Goal: Information Seeking & Learning: Understand process/instructions

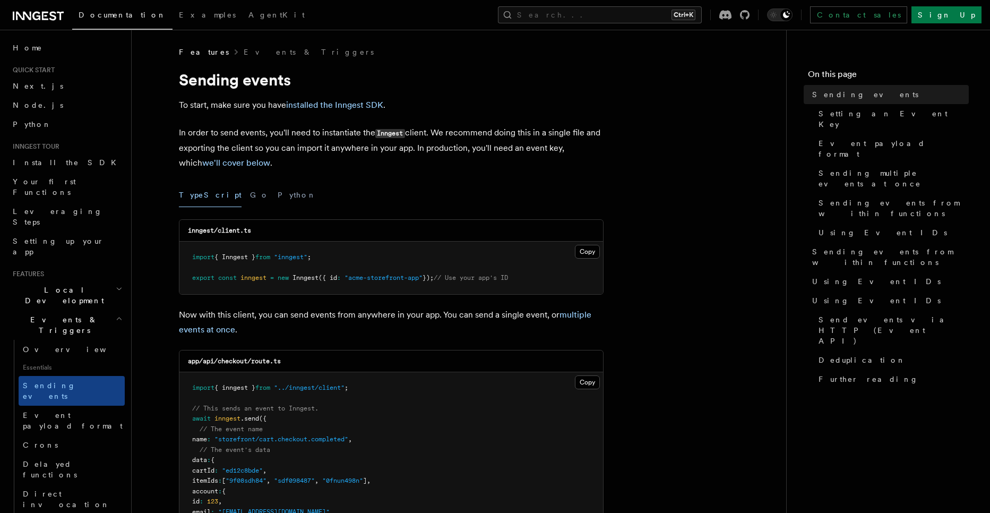
click at [179, 128] on p "In order to send events, you'll need to instantiate the Inngest client. We reco…" at bounding box center [391, 147] width 425 height 45
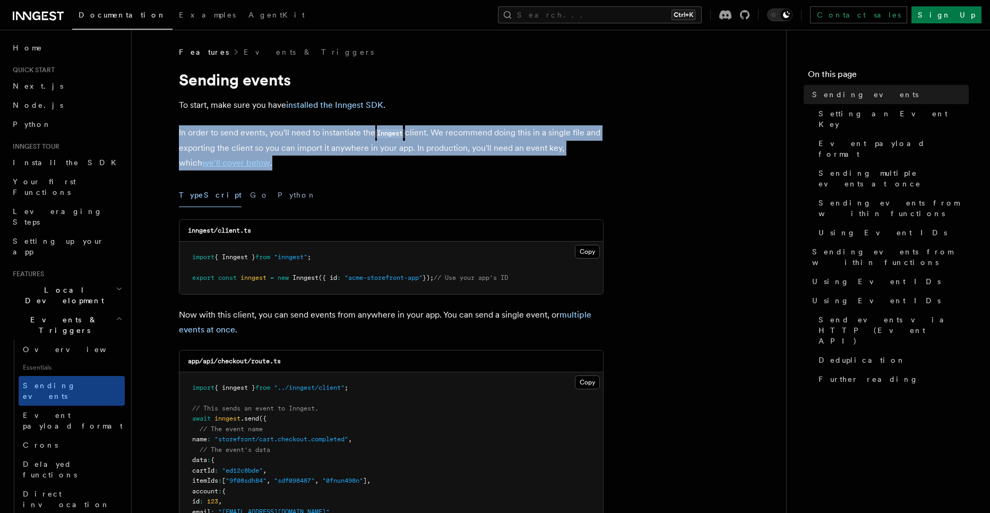
drag, startPoint x: 179, startPoint y: 128, endPoint x: 304, endPoint y: 166, distance: 130.3
click at [304, 166] on p "In order to send events, you'll need to instantiate the Inngest client. We reco…" at bounding box center [391, 147] width 425 height 45
drag, startPoint x: 178, startPoint y: 131, endPoint x: 271, endPoint y: 169, distance: 100.2
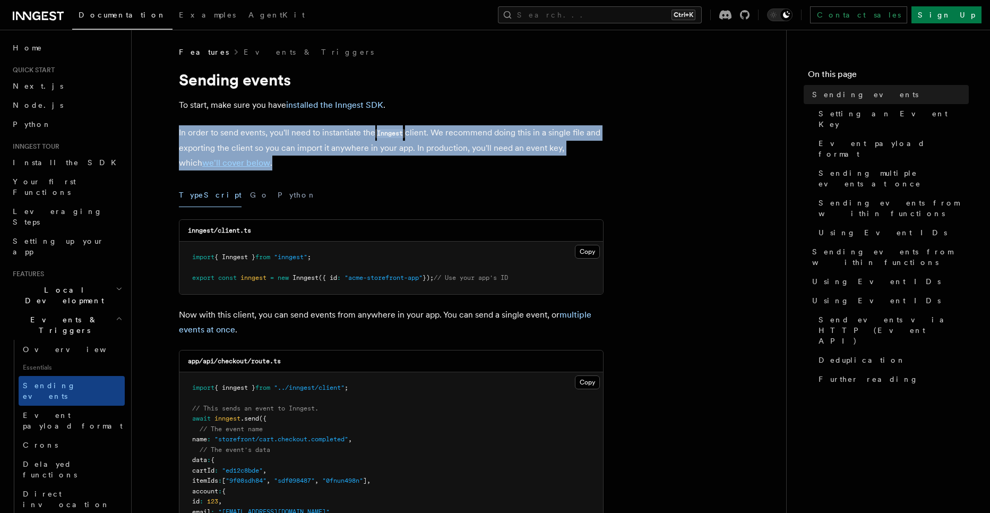
click at [271, 169] on p "In order to send events, you'll need to instantiate the Inngest client. We reco…" at bounding box center [391, 147] width 425 height 45
drag, startPoint x: 170, startPoint y: 133, endPoint x: 281, endPoint y: 169, distance: 117.4
click at [281, 169] on p "In order to send events, you'll need to instantiate the Inngest client. We reco…" at bounding box center [391, 147] width 425 height 45
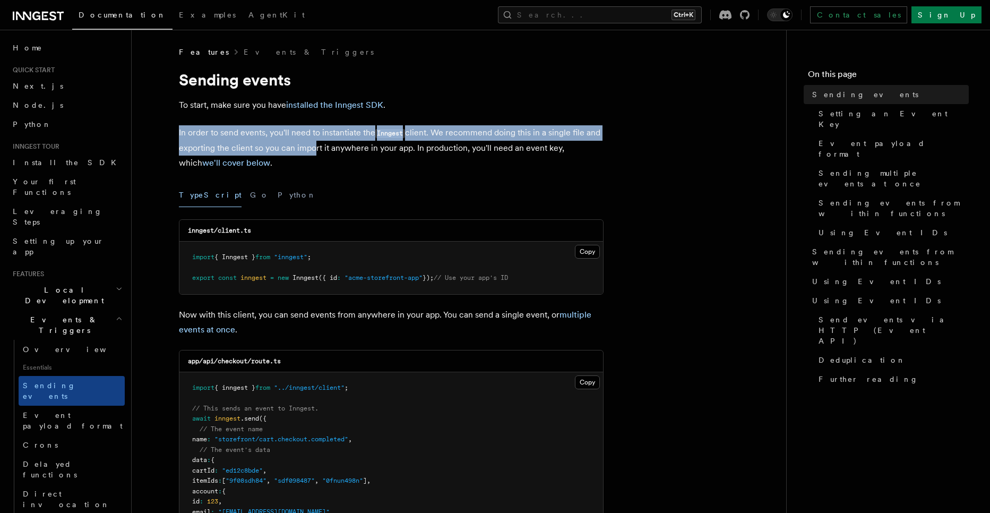
drag, startPoint x: 169, startPoint y: 127, endPoint x: 327, endPoint y: 151, distance: 159.9
click at [327, 151] on p "In order to send events, you'll need to instantiate the Inngest client. We reco…" at bounding box center [391, 147] width 425 height 45
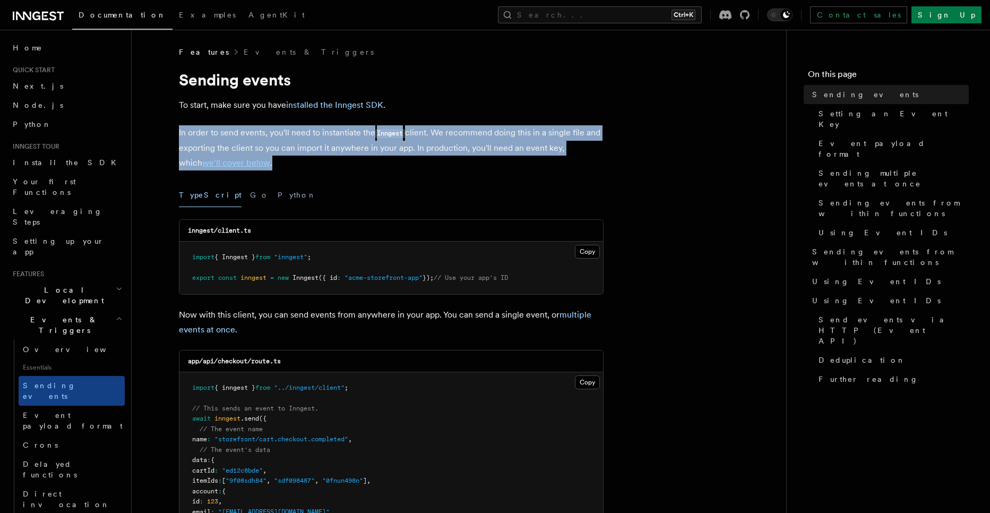
drag, startPoint x: 175, startPoint y: 133, endPoint x: 546, endPoint y: 168, distance: 372.8
click at [546, 168] on p "In order to send events, you'll need to instantiate the Inngest client. We reco…" at bounding box center [391, 147] width 425 height 45
drag, startPoint x: 180, startPoint y: 133, endPoint x: 291, endPoint y: 172, distance: 117.7
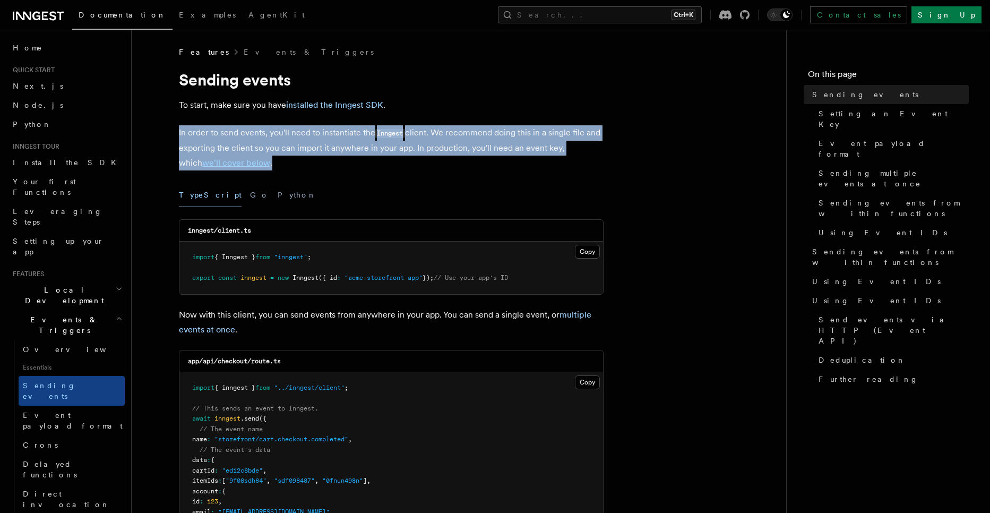
drag, startPoint x: 173, startPoint y: 130, endPoint x: 291, endPoint y: 168, distance: 124.6
click at [291, 168] on p "In order to send events, you'll need to instantiate the Inngest client. We reco…" at bounding box center [391, 147] width 425 height 45
drag, startPoint x: 175, startPoint y: 130, endPoint x: 336, endPoint y: 170, distance: 165.3
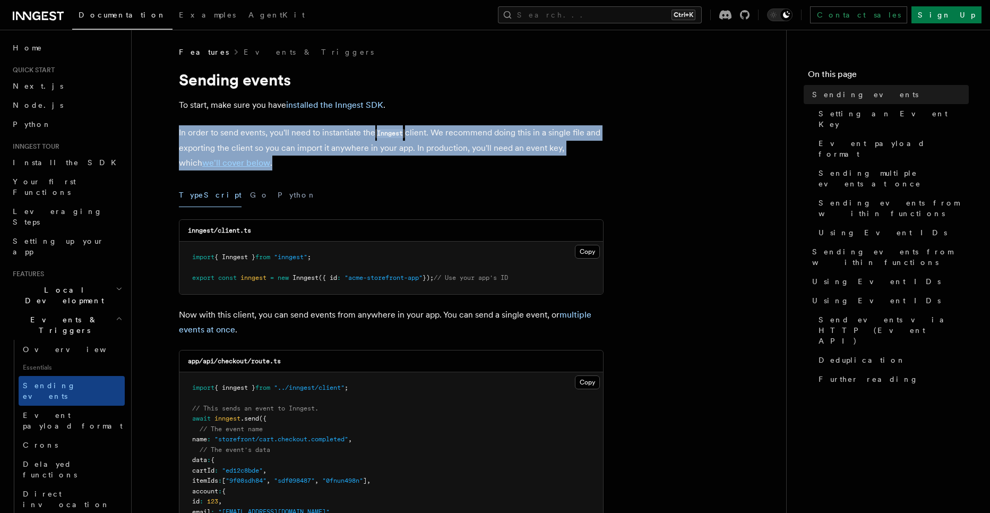
click at [336, 170] on p "In order to send events, you'll need to instantiate the Inngest client. We reco…" at bounding box center [391, 147] width 425 height 45
drag, startPoint x: 174, startPoint y: 124, endPoint x: 300, endPoint y: 167, distance: 133.5
click at [300, 167] on p "In order to send events, you'll need to instantiate the Inngest client. We reco…" at bounding box center [391, 147] width 425 height 45
drag, startPoint x: 175, startPoint y: 131, endPoint x: 321, endPoint y: 182, distance: 154.0
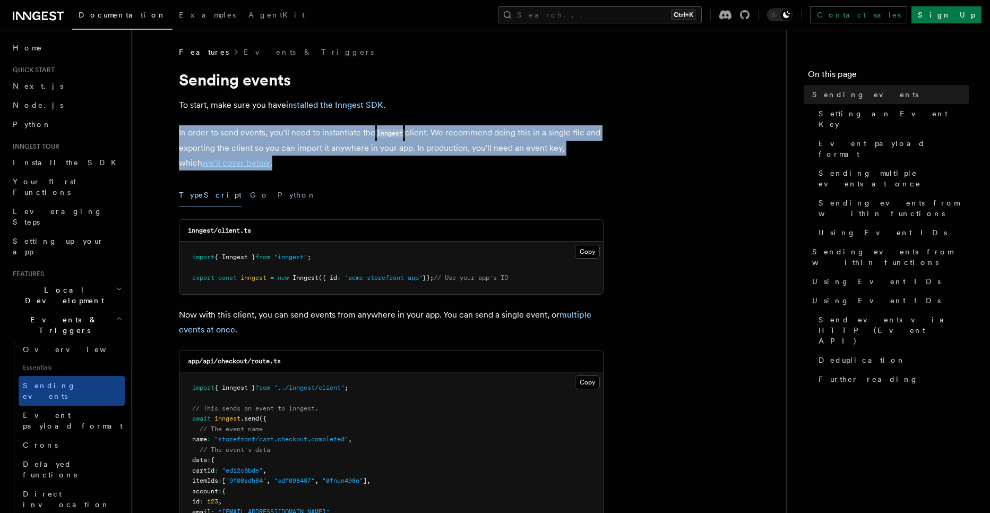
drag, startPoint x: 173, startPoint y: 126, endPoint x: 347, endPoint y: 160, distance: 177.4
click at [347, 160] on p "In order to send events, you'll need to instantiate the Inngest client. We reco…" at bounding box center [391, 147] width 425 height 45
drag, startPoint x: 171, startPoint y: 125, endPoint x: 428, endPoint y: 162, distance: 259.0
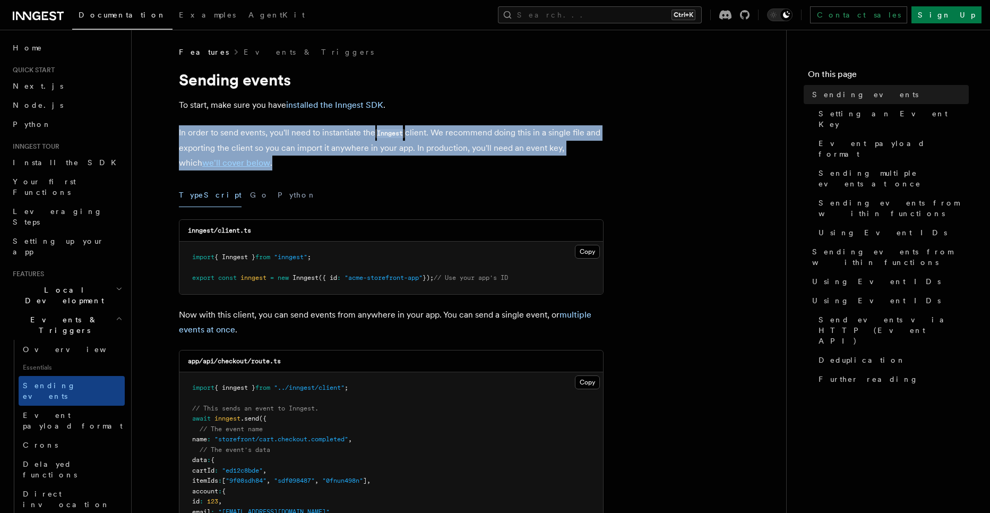
click at [428, 162] on p "In order to send events, you'll need to instantiate the Inngest client. We reco…" at bounding box center [391, 147] width 425 height 45
drag, startPoint x: 167, startPoint y: 129, endPoint x: 665, endPoint y: 178, distance: 499.8
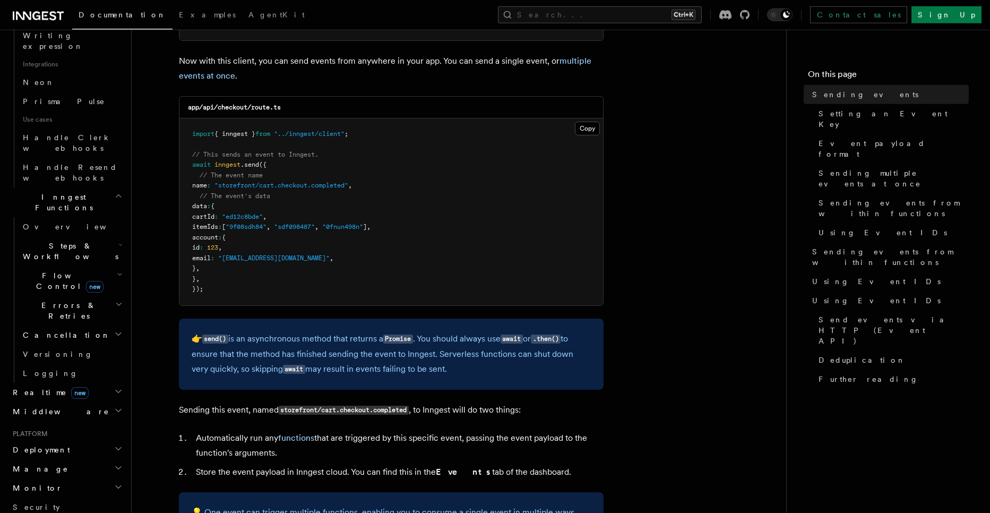
scroll to position [729, 0]
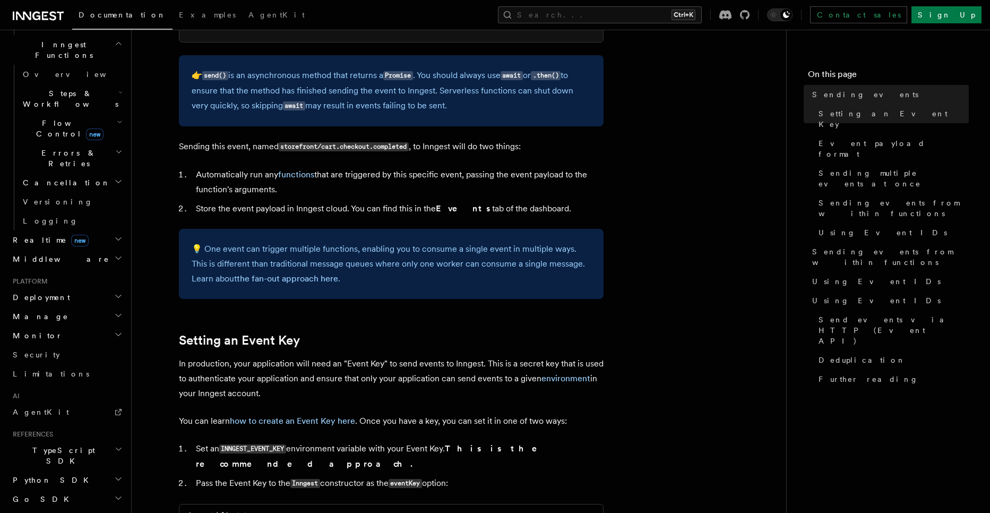
scroll to position [648, 0]
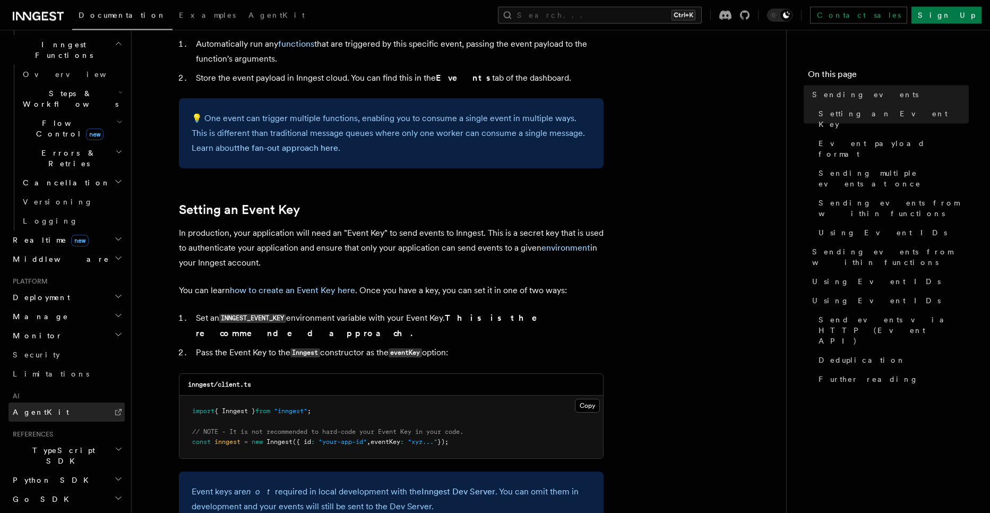
click at [110, 402] on link "AgentKit" at bounding box center [66, 411] width 116 height 19
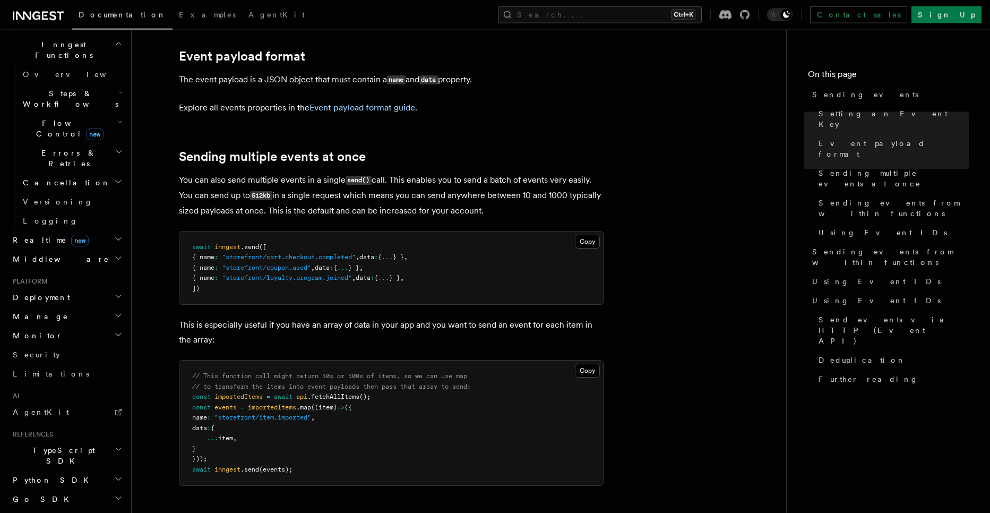
scroll to position [1192, 0]
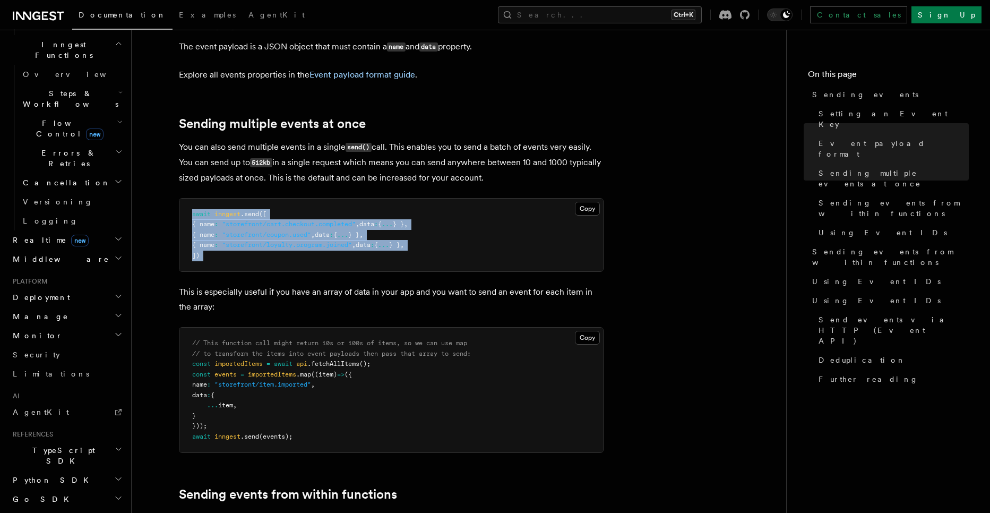
drag, startPoint x: 192, startPoint y: 201, endPoint x: 221, endPoint y: 255, distance: 62.2
click at [221, 255] on pre "await inngest .send ([ { name : "storefront/cart.checkout.completed" , data : {…" at bounding box center [391, 235] width 424 height 73
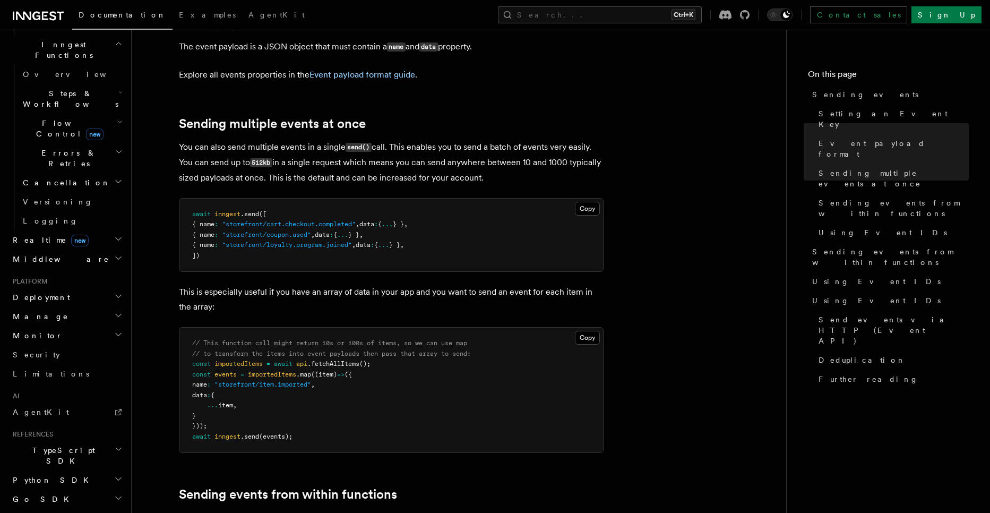
click at [221, 255] on pre "await inngest .send ([ { name : "storefront/cart.checkout.completed" , data : {…" at bounding box center [391, 235] width 424 height 73
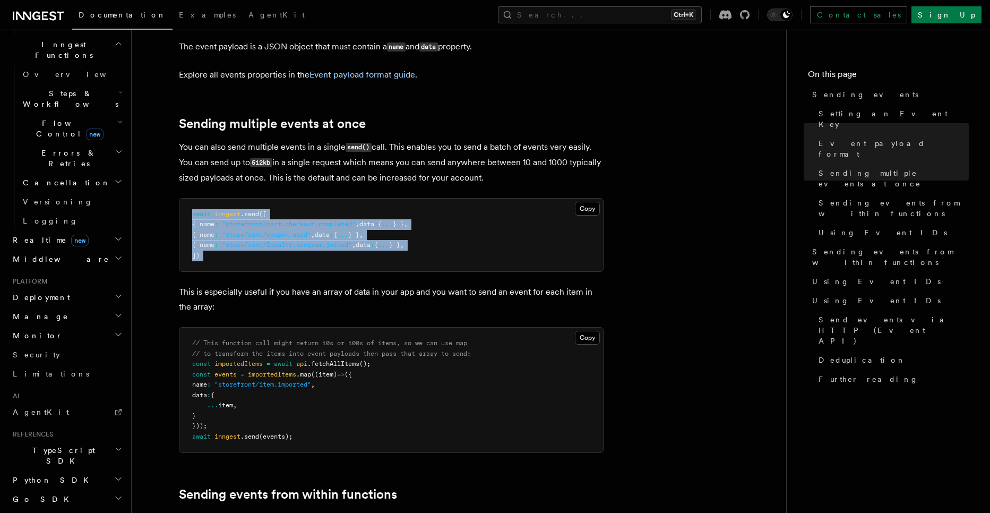
drag, startPoint x: 221, startPoint y: 255, endPoint x: 190, endPoint y: 202, distance: 62.4
click at [190, 202] on pre "await inngest .send ([ { name : "storefront/cart.checkout.completed" , data : {…" at bounding box center [391, 235] width 424 height 73
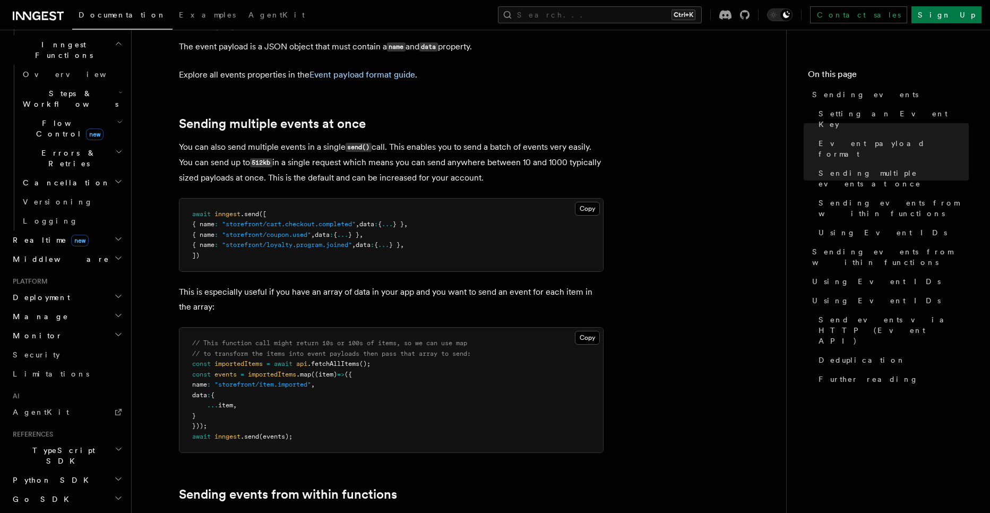
click at [190, 202] on pre "await inngest .send ([ { name : "storefront/cart.checkout.completed" , data : {…" at bounding box center [391, 235] width 424 height 73
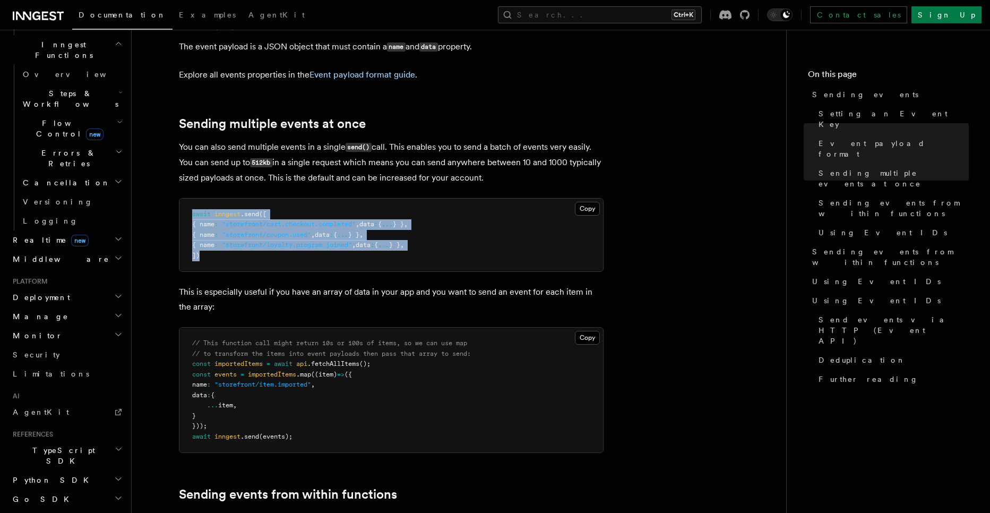
drag, startPoint x: 190, startPoint y: 202, endPoint x: 218, endPoint y: 246, distance: 52.7
click at [218, 246] on pre "await inngest .send ([ { name : "storefront/cart.checkout.completed" , data : {…" at bounding box center [391, 235] width 424 height 73
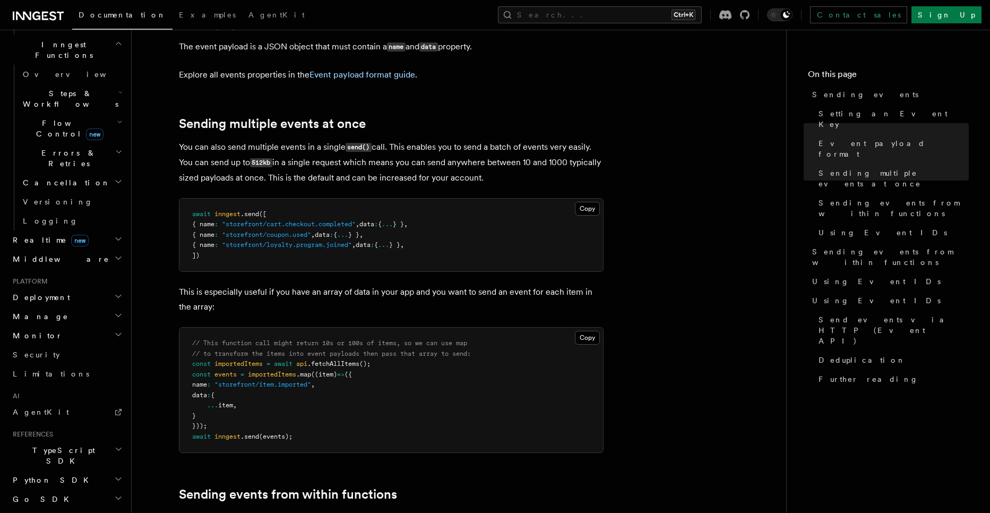
click at [218, 246] on pre "await inngest .send ([ { name : "storefront/cart.checkout.completed" , data : {…" at bounding box center [391, 235] width 424 height 73
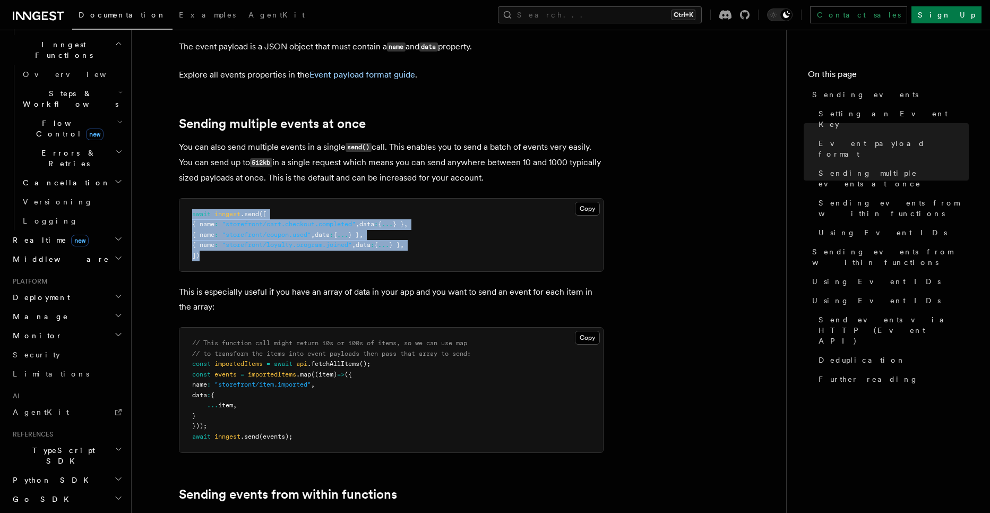
drag, startPoint x: 208, startPoint y: 246, endPoint x: 193, endPoint y: 202, distance: 46.7
click at [193, 202] on pre "await inngest .send ([ { name : "storefront/cart.checkout.completed" , data : {…" at bounding box center [391, 235] width 424 height 73
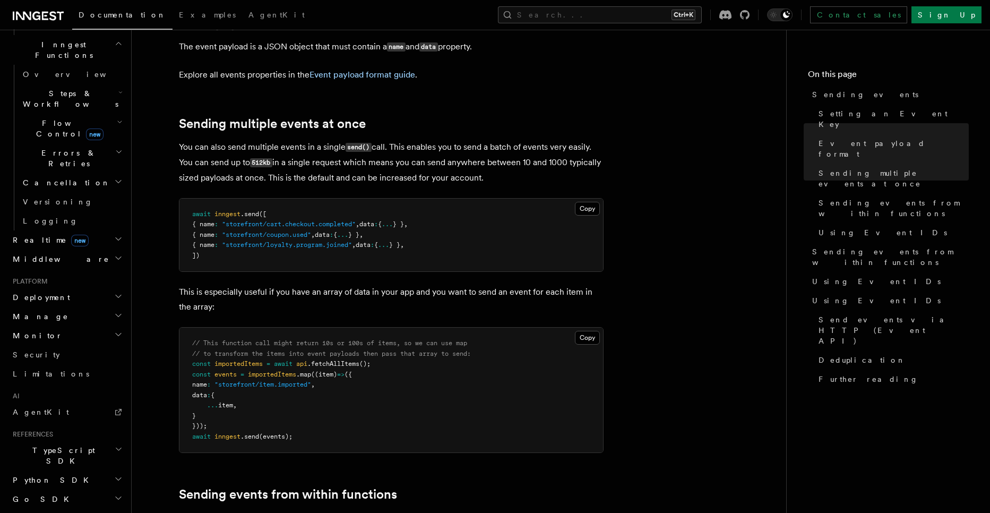
click at [193, 210] on span "await" at bounding box center [201, 213] width 19 height 7
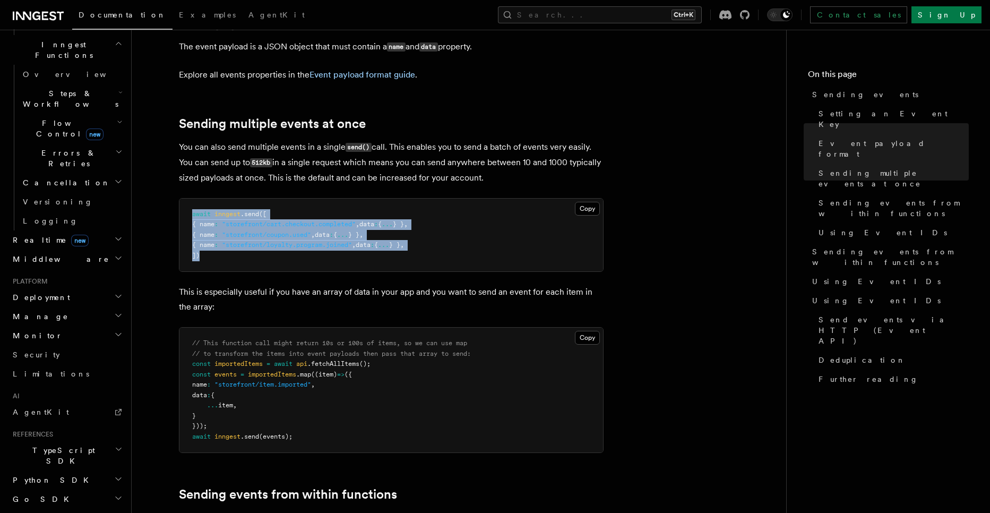
drag, startPoint x: 193, startPoint y: 202, endPoint x: 218, endPoint y: 245, distance: 49.5
click at [218, 245] on pre "await inngest .send ([ { name : "storefront/cart.checkout.completed" , data : {…" at bounding box center [391, 235] width 424 height 73
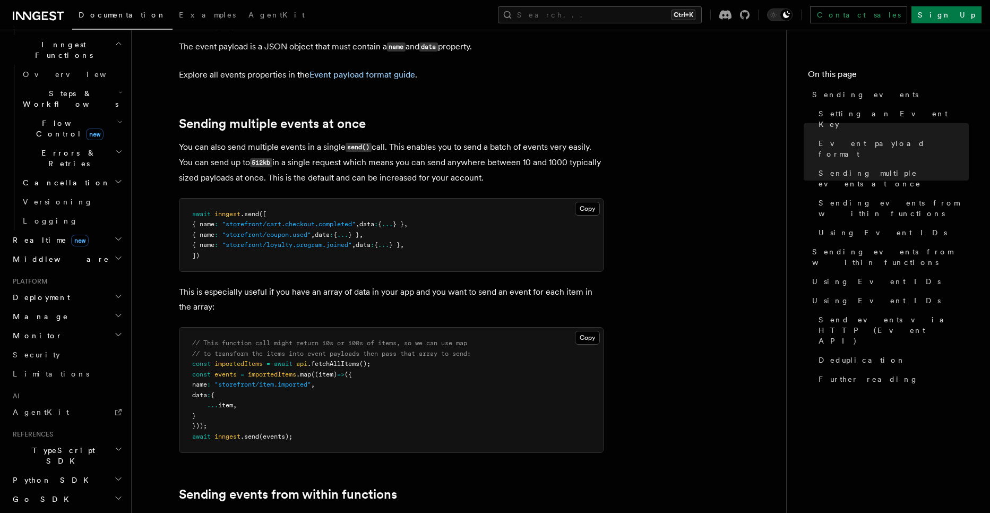
click at [218, 245] on pre "await inngest .send ([ { name : "storefront/cart.checkout.completed" , data : {…" at bounding box center [391, 235] width 424 height 73
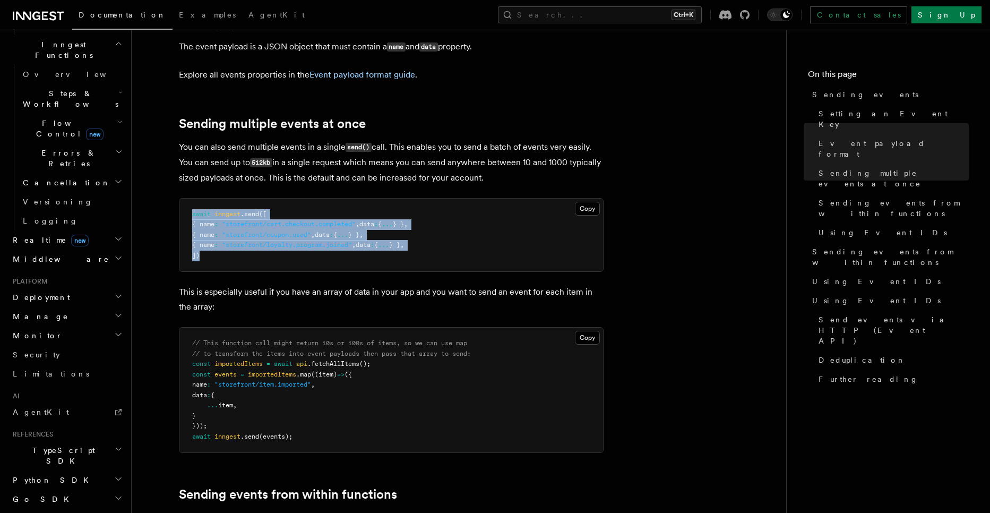
drag, startPoint x: 218, startPoint y: 245, endPoint x: 184, endPoint y: 202, distance: 55.1
click at [184, 202] on pre "await inngest .send ([ { name : "storefront/cart.checkout.completed" , data : {…" at bounding box center [391, 235] width 424 height 73
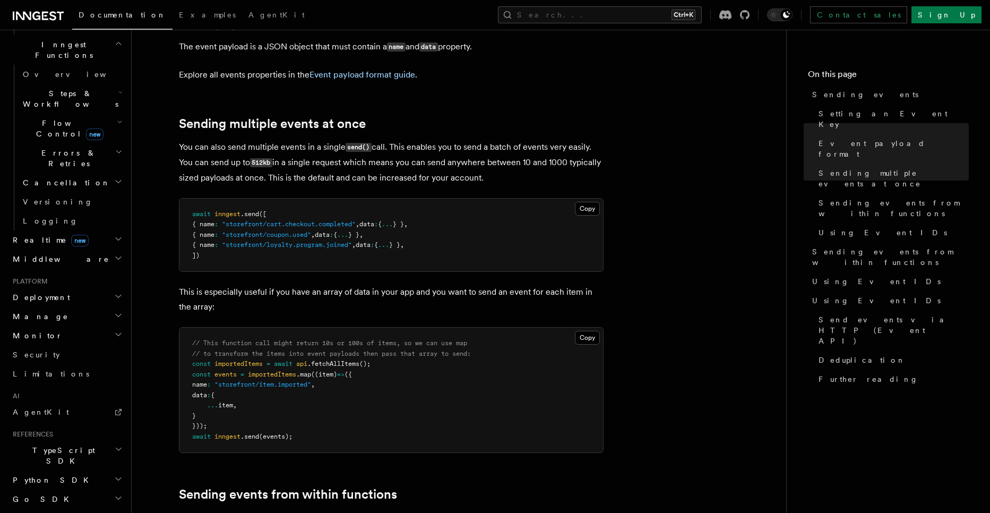
click at [184, 202] on pre "await inngest .send ([ { name : "storefront/cart.checkout.completed" , data : {…" at bounding box center [391, 235] width 424 height 73
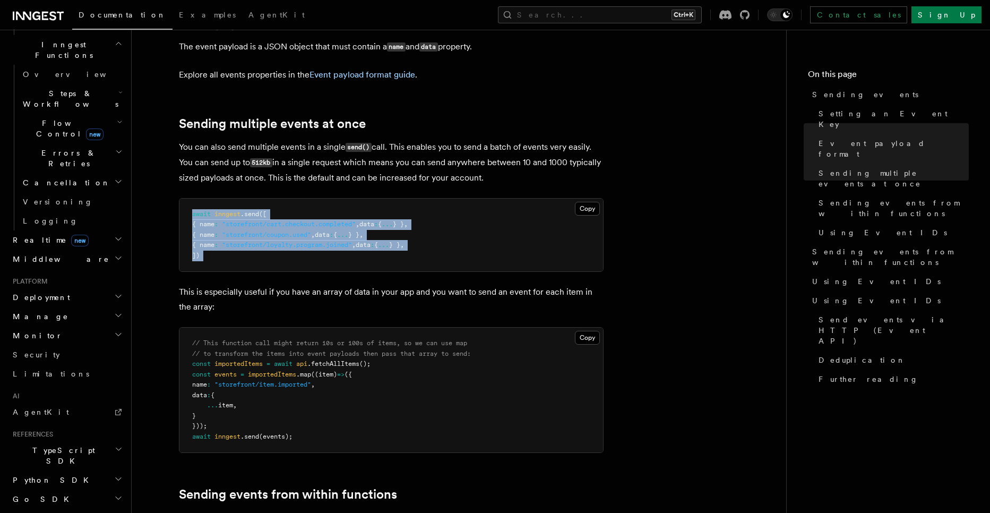
drag, startPoint x: 191, startPoint y: 202, endPoint x: 228, endPoint y: 271, distance: 78.9
click at [228, 271] on pre "await inngest .send ([ { name : "storefront/cart.checkout.completed" , data : {…" at bounding box center [391, 235] width 424 height 73
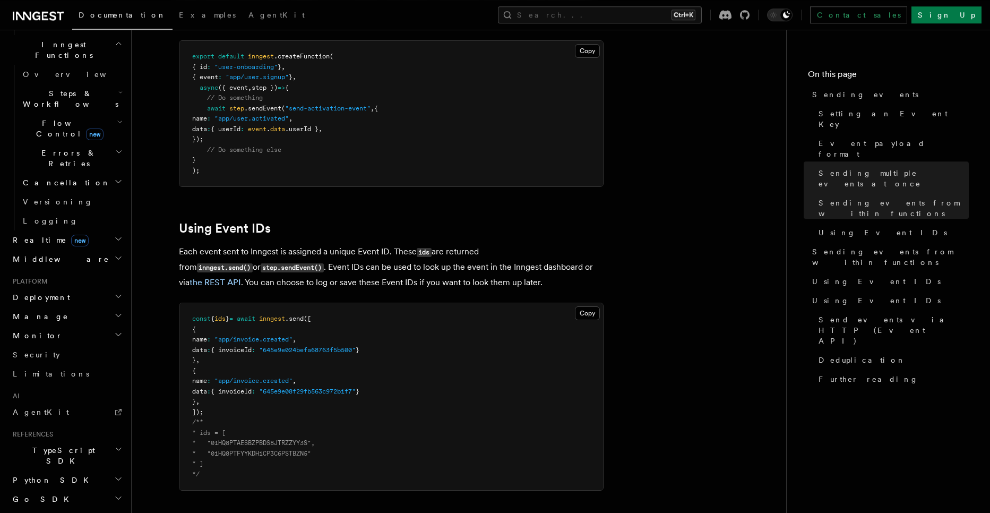
scroll to position [1579, 0]
